Goal: Find contact information: Find contact information

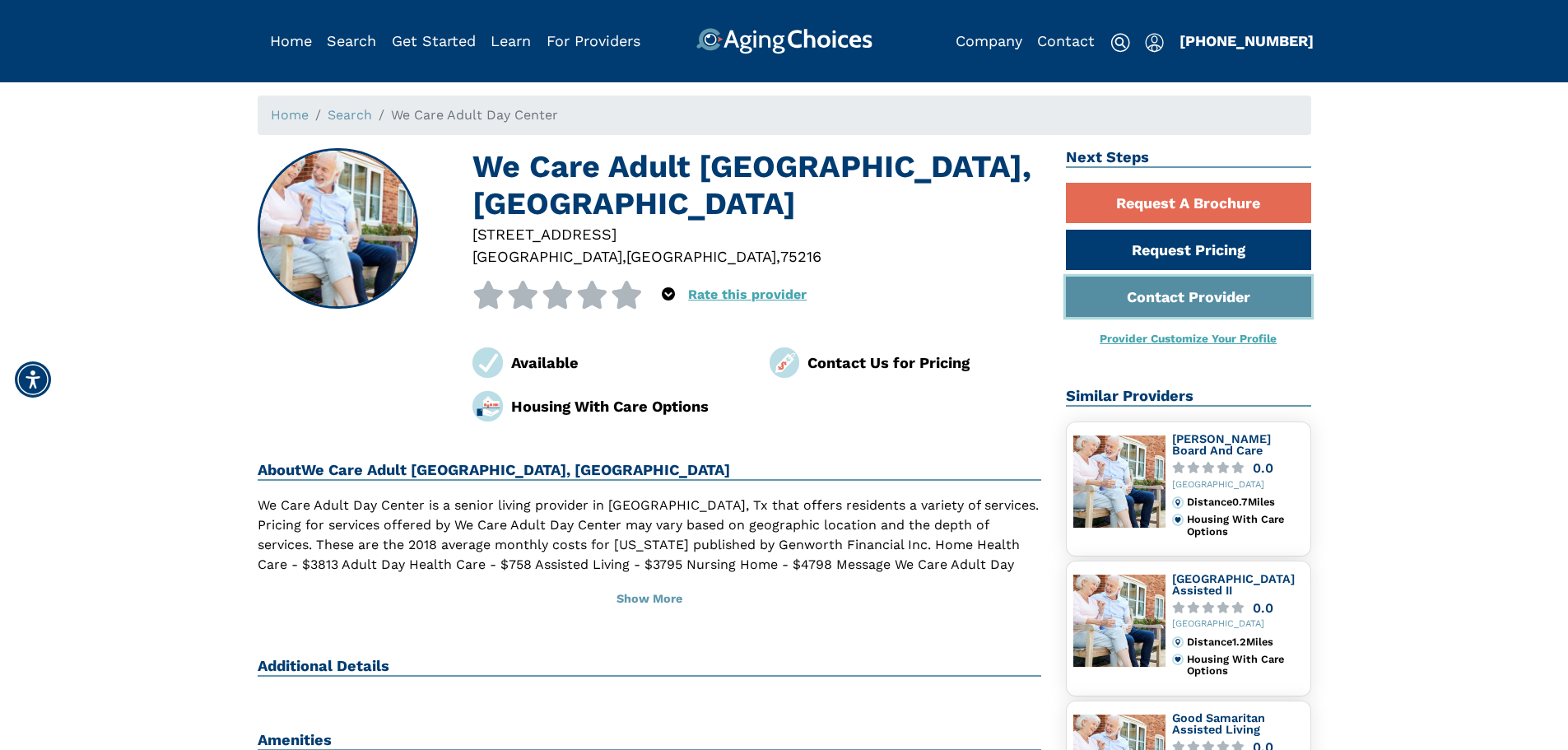
click at [1248, 288] on link "Contact Provider" at bounding box center [1189, 296] width 245 height 40
